Goal: Task Accomplishment & Management: Manage account settings

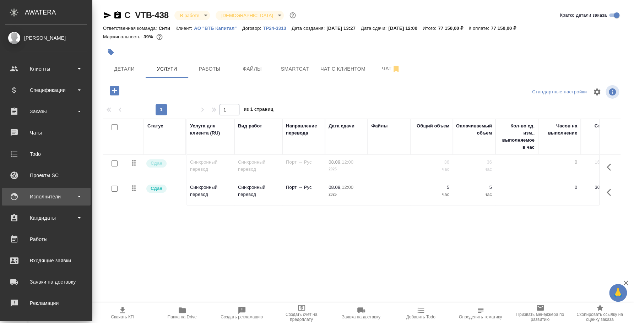
click at [38, 203] on div "Исполнители" at bounding box center [46, 197] width 89 height 18
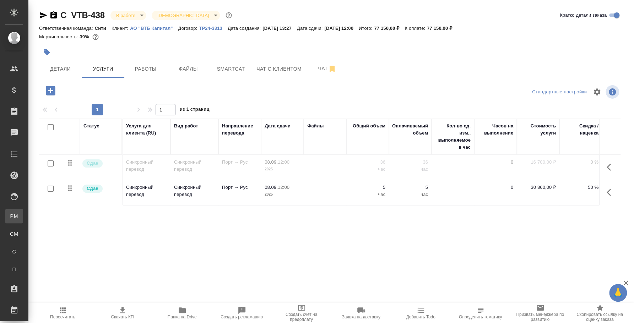
click at [11, 213] on div "Для PM/LQA" at bounding box center [5, 216] width 11 height 7
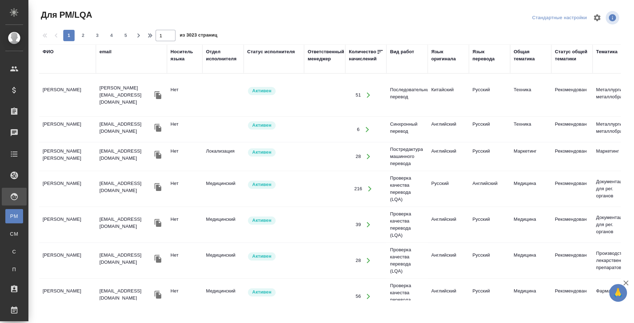
click at [110, 52] on div "email" at bounding box center [105, 51] width 12 height 7
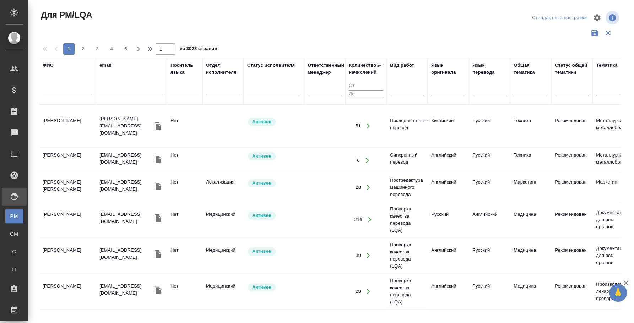
click at [127, 89] on input "text" at bounding box center [131, 91] width 64 height 9
paste input "speakus5"
type input "speakus5"
click at [86, 90] on input "text" at bounding box center [68, 91] width 50 height 9
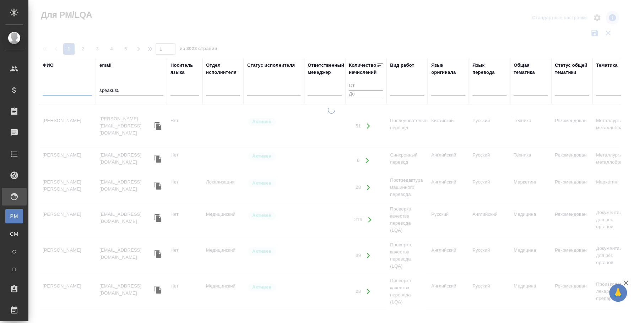
paste input "speakus5"
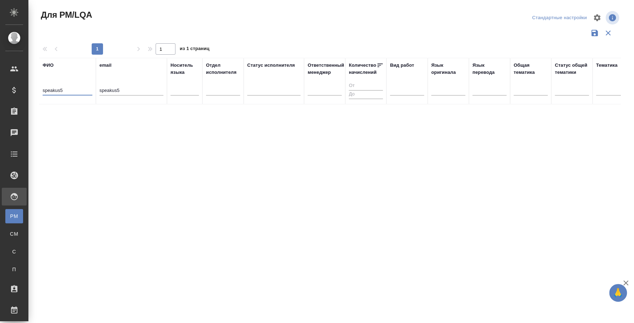
type input "speakus5"
click at [124, 91] on input "speakus5" at bounding box center [131, 91] width 64 height 9
click at [124, 92] on input "speakus5" at bounding box center [131, 91] width 64 height 9
click at [353, 151] on div "ФИО speakus5 email Носитель языка Отдел исполнителя Статус исполнителя Ответств…" at bounding box center [330, 186] width 582 height 256
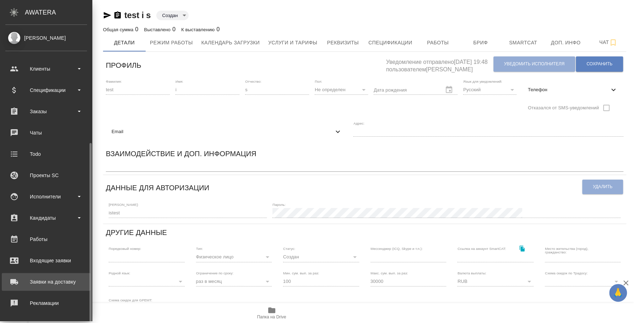
scroll to position [65, 0]
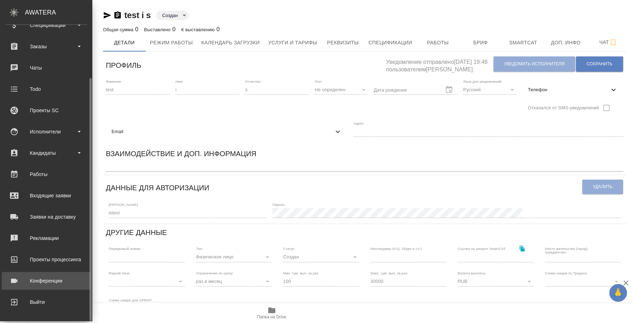
click at [45, 279] on div "Конференции" at bounding box center [46, 281] width 82 height 11
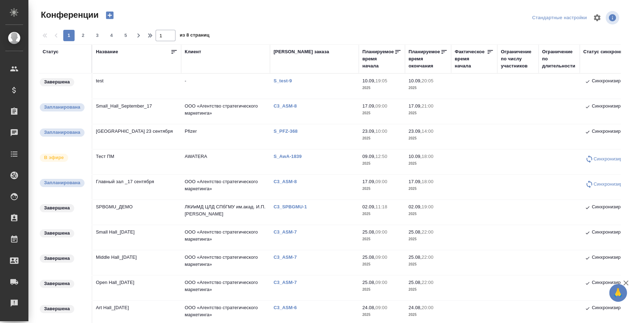
click at [113, 157] on td "Тест ПМ" at bounding box center [136, 162] width 89 height 25
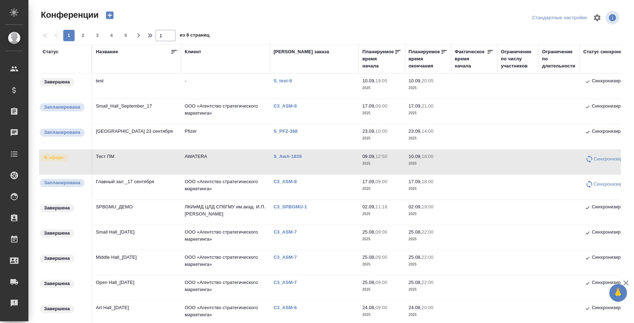
click at [113, 157] on td "Тест ПМ" at bounding box center [136, 162] width 89 height 25
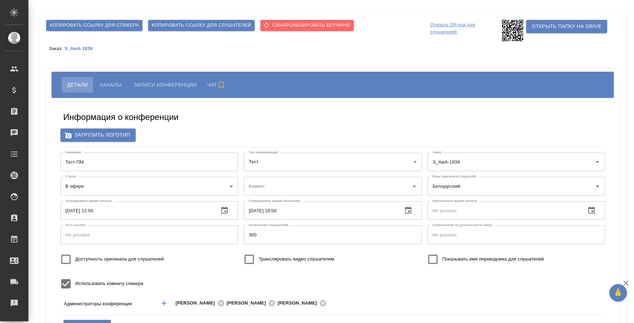
type input "AWATERA"
type input "Плеханова Мария"
click at [120, 83] on span "Каналы" at bounding box center [111, 85] width 22 height 9
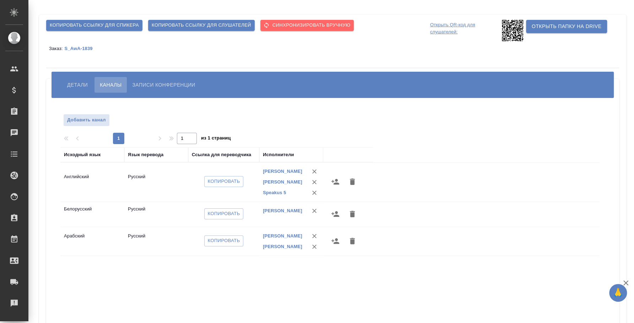
click at [339, 215] on icon "button" at bounding box center [335, 214] width 9 height 9
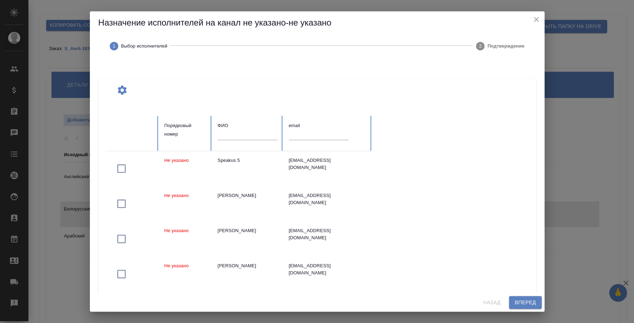
click at [314, 130] on input "text" at bounding box center [319, 135] width 60 height 10
paste input "istest"
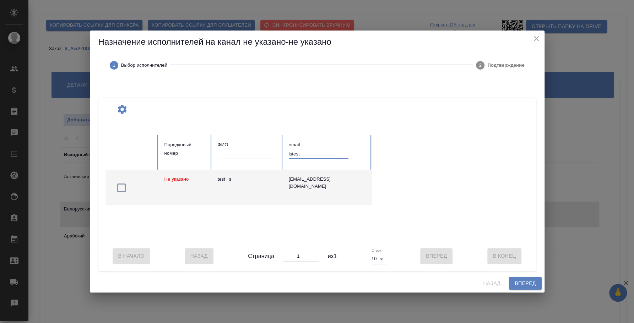
type input "istest"
click at [122, 185] on icon "button" at bounding box center [121, 187] width 11 height 11
click at [524, 288] on span "Вперед" at bounding box center [525, 283] width 21 height 9
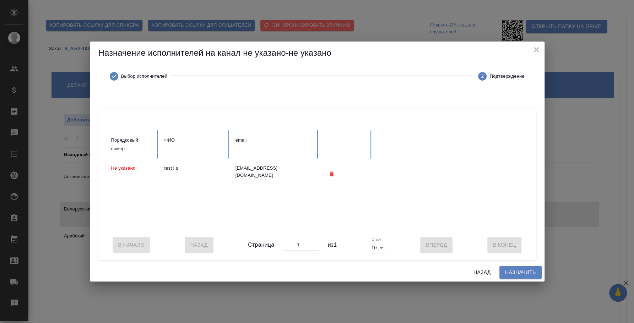
click at [522, 275] on span "Назначить" at bounding box center [520, 272] width 31 height 9
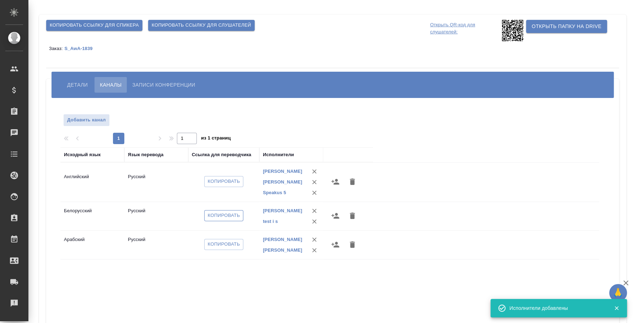
click at [225, 220] on span "Копировать" at bounding box center [224, 216] width 32 height 8
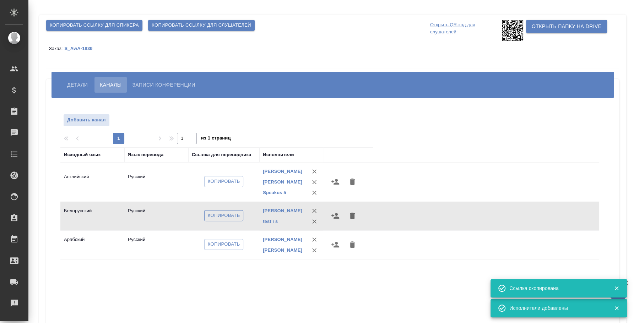
click at [220, 220] on span "Копировать" at bounding box center [224, 216] width 32 height 8
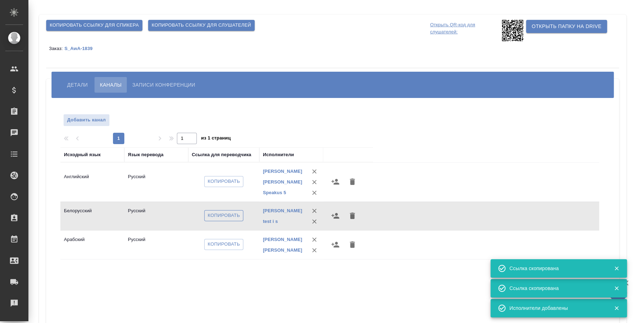
click at [222, 219] on span "Копировать" at bounding box center [224, 216] width 32 height 8
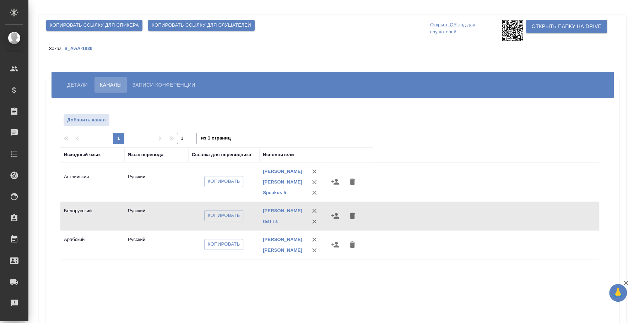
click at [337, 225] on button "button" at bounding box center [335, 215] width 17 height 17
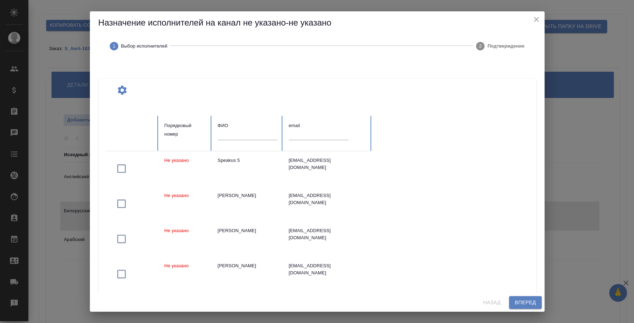
click at [304, 135] on input "text" at bounding box center [319, 135] width 60 height 10
paste input "speakus5"
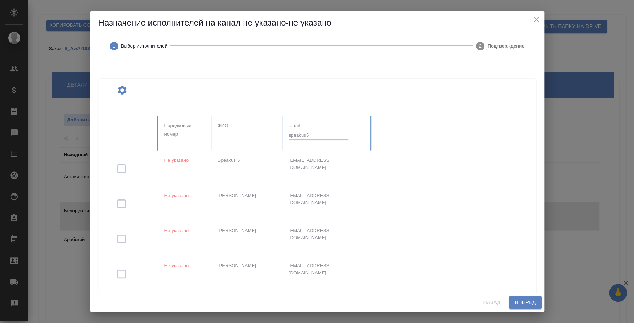
type input "speakus5"
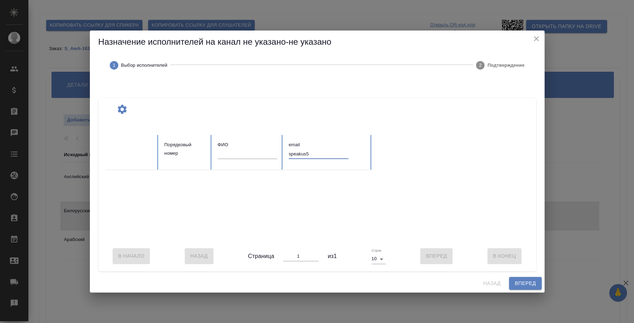
click at [271, 154] on input "text" at bounding box center [248, 154] width 60 height 10
paste input "speakus5"
type input "speakus5"
click at [304, 150] on input "speakus5" at bounding box center [319, 154] width 60 height 10
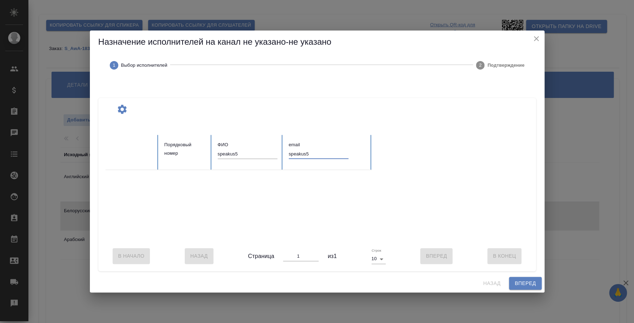
click at [304, 150] on input "speakus5" at bounding box center [319, 154] width 60 height 10
click at [238, 149] on input "speakus5" at bounding box center [248, 154] width 60 height 10
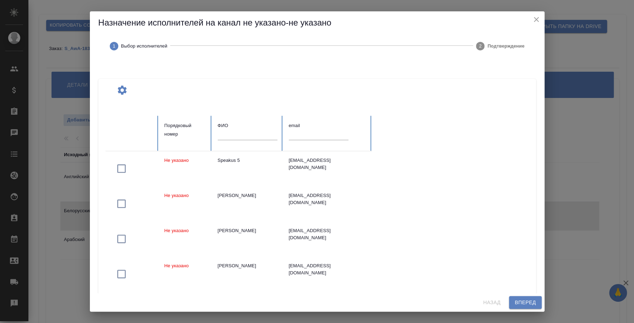
click at [319, 140] on input "text" at bounding box center [319, 135] width 60 height 10
paste input "[EMAIL_ADDRESS][DOMAIN_NAME]"
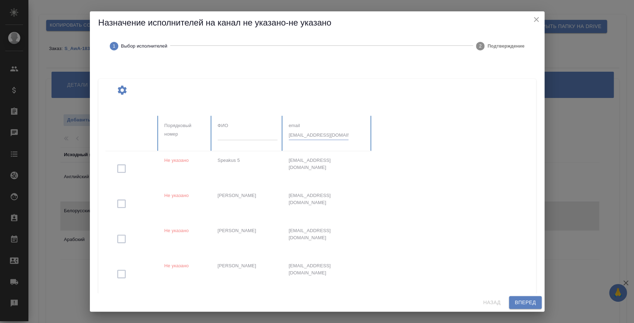
type input "[EMAIL_ADDRESS][DOMAIN_NAME]"
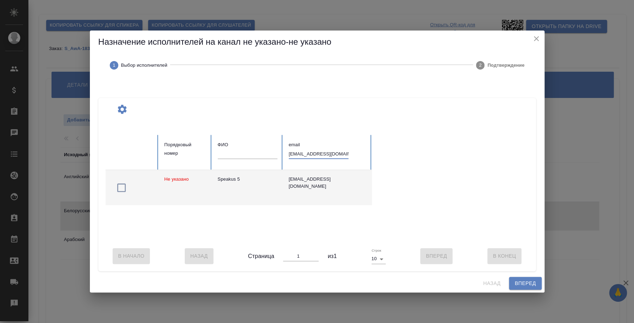
click at [119, 184] on icon "button" at bounding box center [121, 188] width 9 height 9
click at [526, 286] on span "Вперед" at bounding box center [525, 283] width 21 height 9
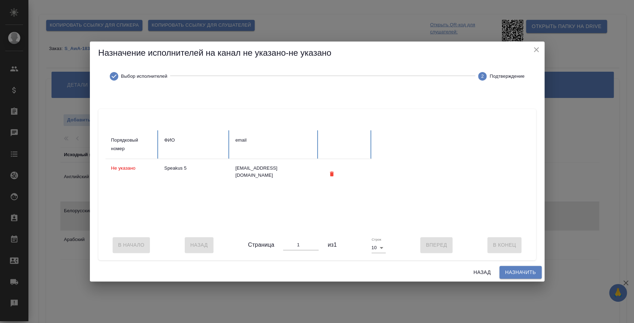
click at [528, 277] on span "Назначить" at bounding box center [520, 272] width 31 height 9
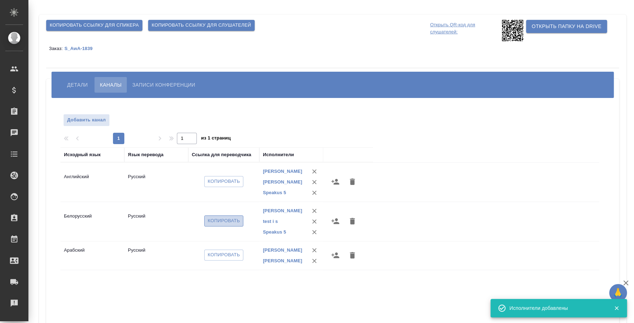
click at [229, 225] on span "Копировать" at bounding box center [224, 221] width 32 height 8
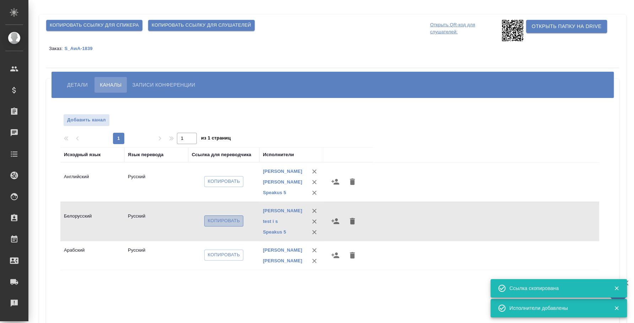
click at [225, 223] on span "Копировать" at bounding box center [224, 221] width 32 height 8
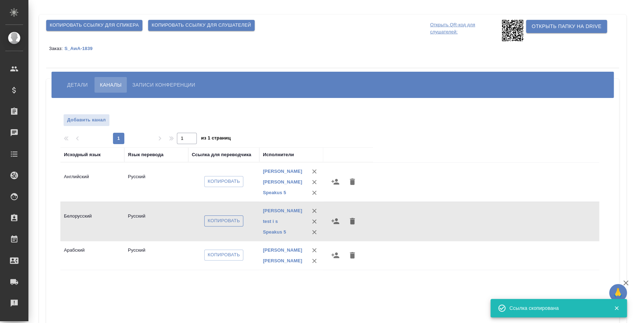
click at [231, 224] on span "Копировать" at bounding box center [224, 221] width 32 height 8
click at [128, 25] on span "Копировать ссылку для спикера" at bounding box center [94, 25] width 89 height 8
click at [228, 225] on span "Копировать" at bounding box center [224, 221] width 32 height 8
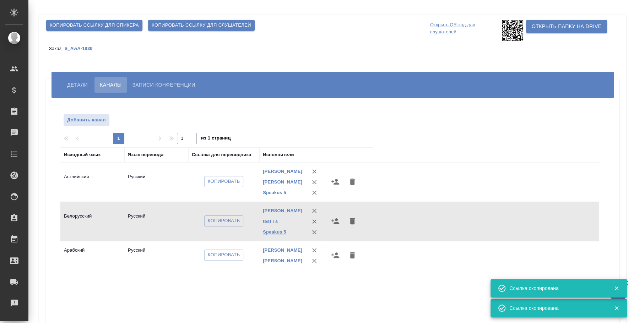
click at [279, 235] on link "Speakus 5" at bounding box center [274, 232] width 23 height 5
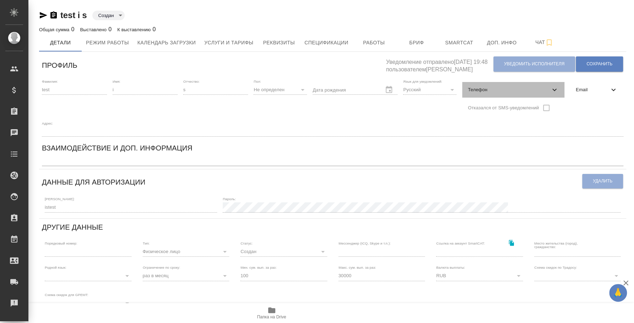
click at [476, 94] on div "Телефон" at bounding box center [513, 90] width 102 height 16
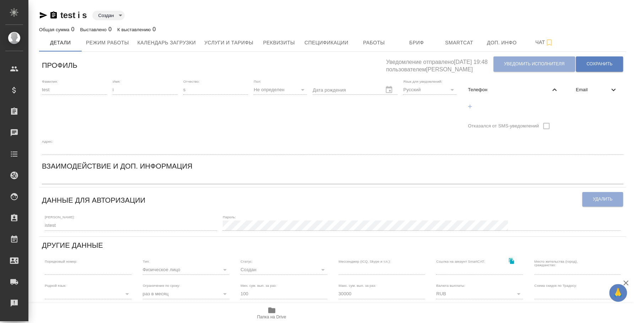
click at [584, 91] on span "Email" at bounding box center [592, 89] width 33 height 7
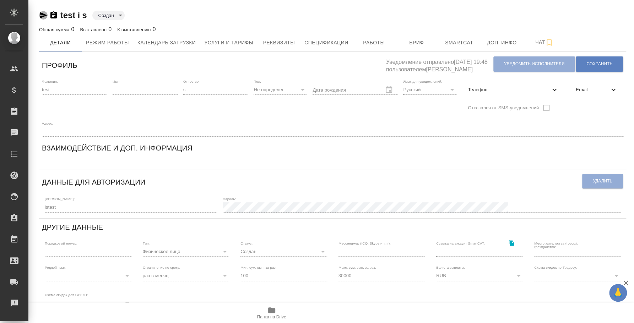
click at [44, 15] on icon "button" at bounding box center [43, 15] width 9 height 9
click at [41, 17] on icon "button" at bounding box center [43, 15] width 7 height 6
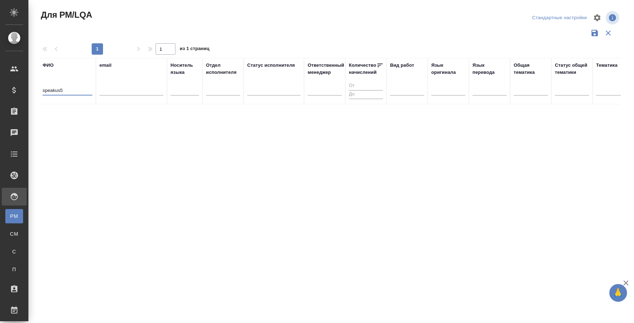
click at [55, 91] on input "speakus5" at bounding box center [68, 91] width 50 height 9
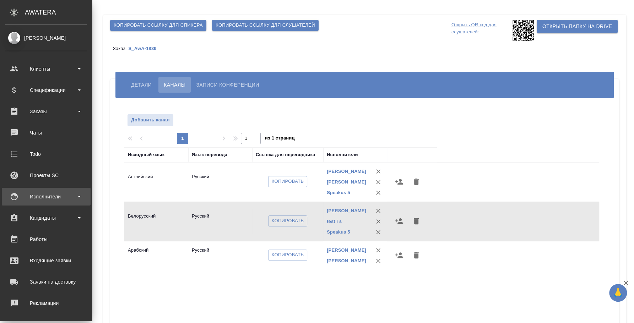
click at [35, 196] on div "Исполнители" at bounding box center [46, 196] width 82 height 11
